Goal: Information Seeking & Learning: Get advice/opinions

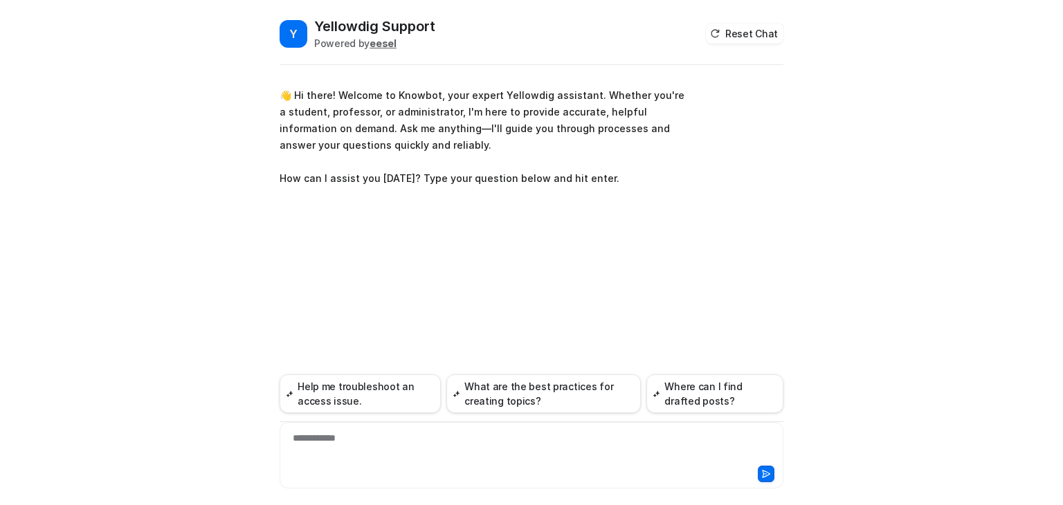
click at [357, 437] on div "**********" at bounding box center [531, 447] width 497 height 32
paste div
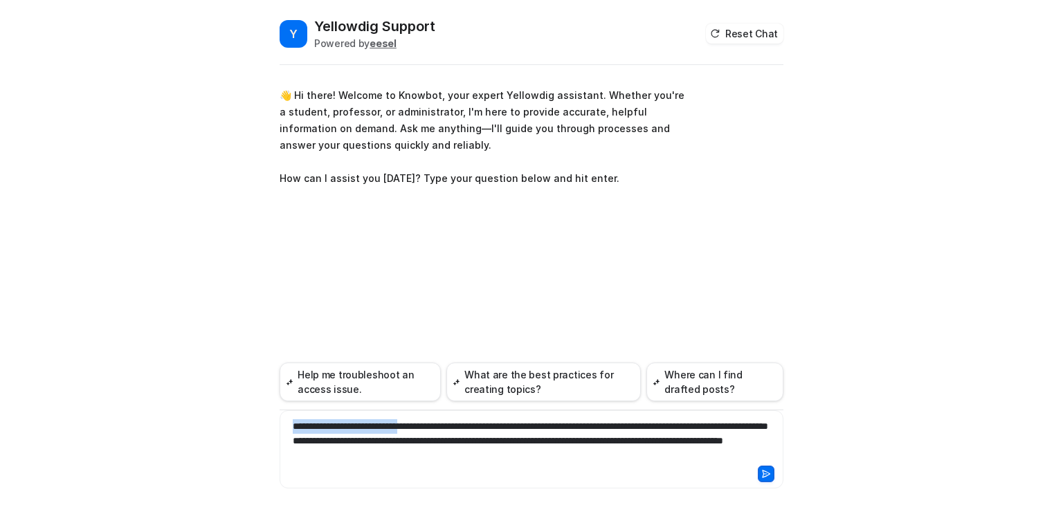
drag, startPoint x: 437, startPoint y: 425, endPoint x: 288, endPoint y: 425, distance: 148.8
click at [288, 425] on div "**********" at bounding box center [531, 441] width 497 height 44
click at [763, 471] on icon at bounding box center [766, 474] width 10 height 10
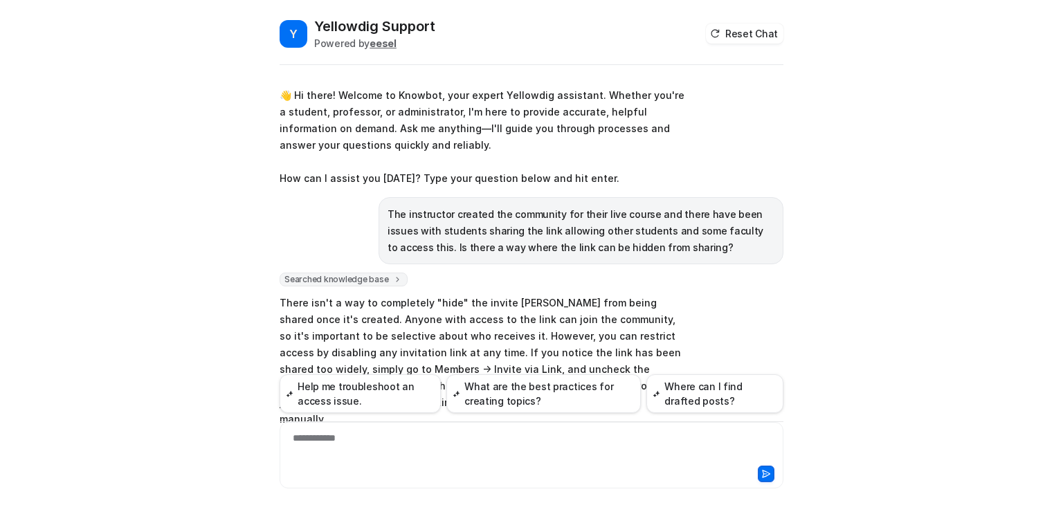
scroll to position [130, 0]
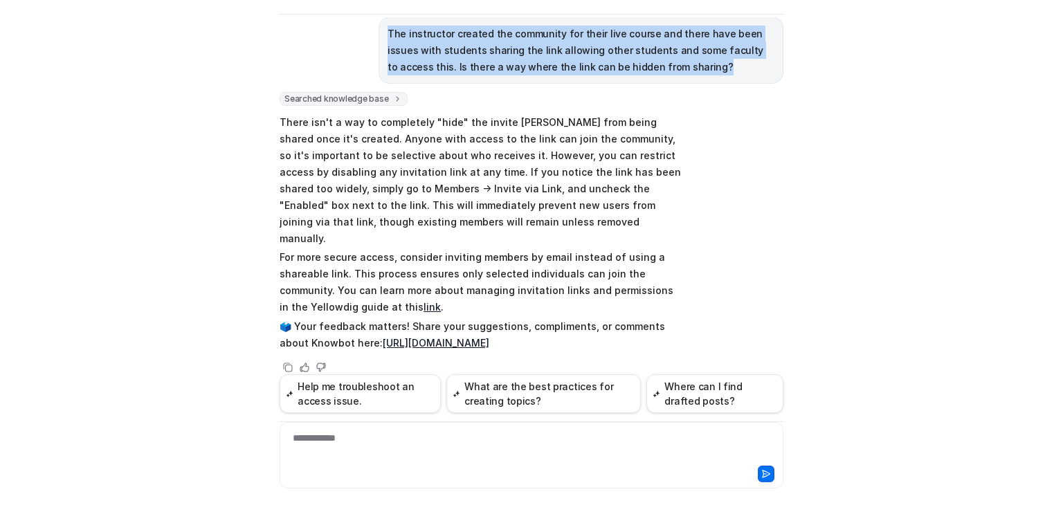
drag, startPoint x: 637, startPoint y: 63, endPoint x: 376, endPoint y: 29, distance: 262.3
click at [378, 29] on div "The instructor created the community for their live course and there have been …" at bounding box center [580, 50] width 405 height 67
copy p "The instructor created the community for their live course and there have been …"
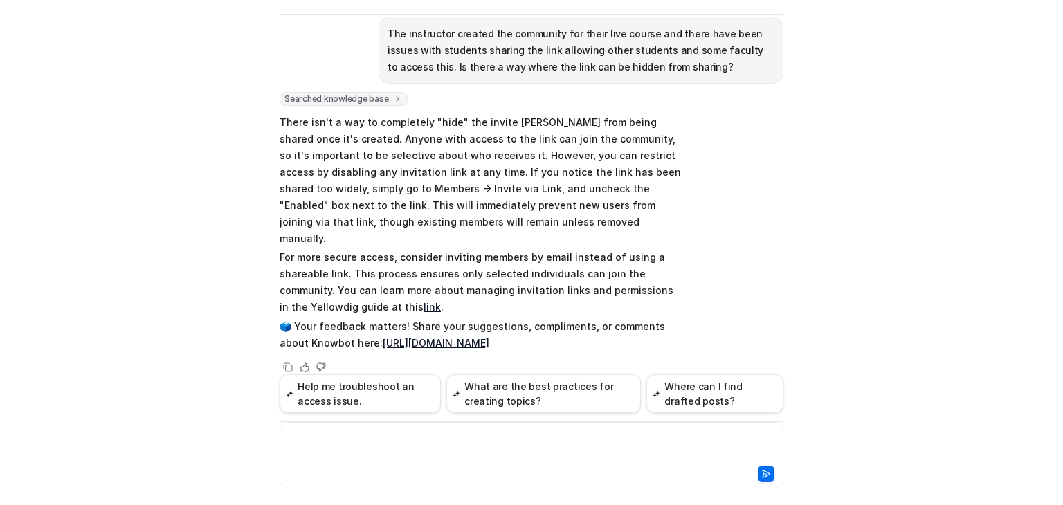
click at [333, 443] on div at bounding box center [531, 447] width 497 height 32
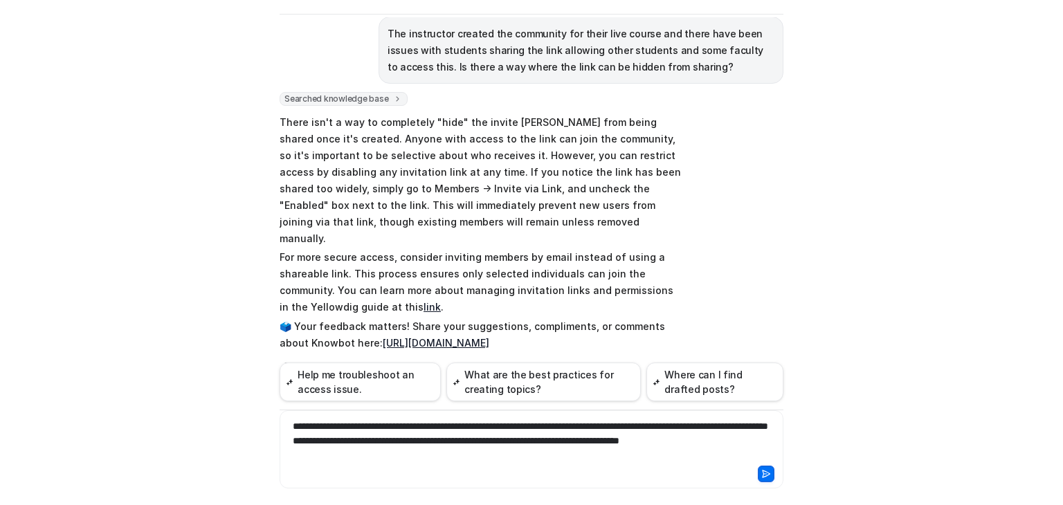
click at [310, 441] on div "**********" at bounding box center [531, 441] width 497 height 44
click at [765, 474] on icon at bounding box center [766, 473] width 8 height 7
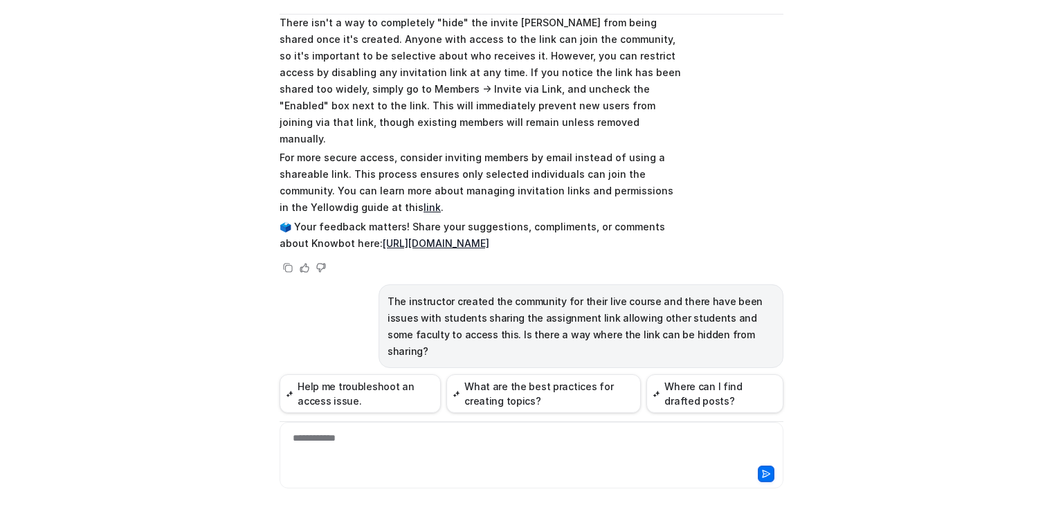
scroll to position [500, 0]
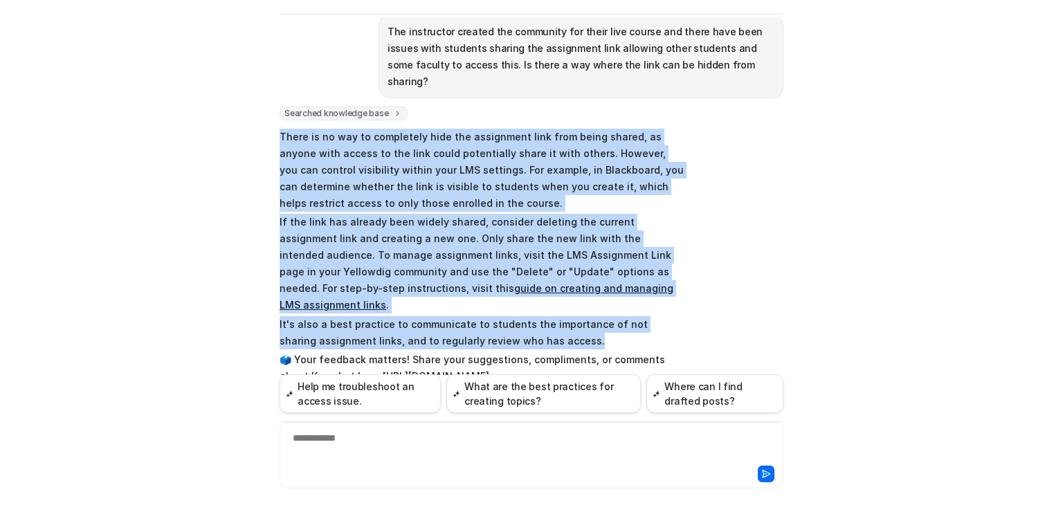
drag, startPoint x: 556, startPoint y: 289, endPoint x: 268, endPoint y: 102, distance: 343.1
click at [268, 102] on div "Y Yellowdig Support Powered by eesel Reset Chat 👋 Hi there! Welcome to Knowbot,…" at bounding box center [531, 210] width 526 height 488
copy span "There is no way to completely hide the assignment link from being shared, as an…"
click at [479, 282] on link "guide on creating and managing LMS assignment links" at bounding box center [477, 296] width 394 height 28
